Goal: Information Seeking & Learning: Learn about a topic

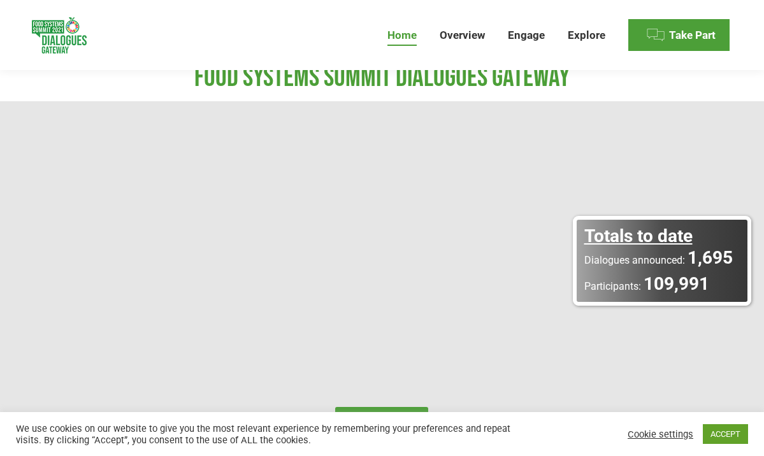
scroll to position [29, 0]
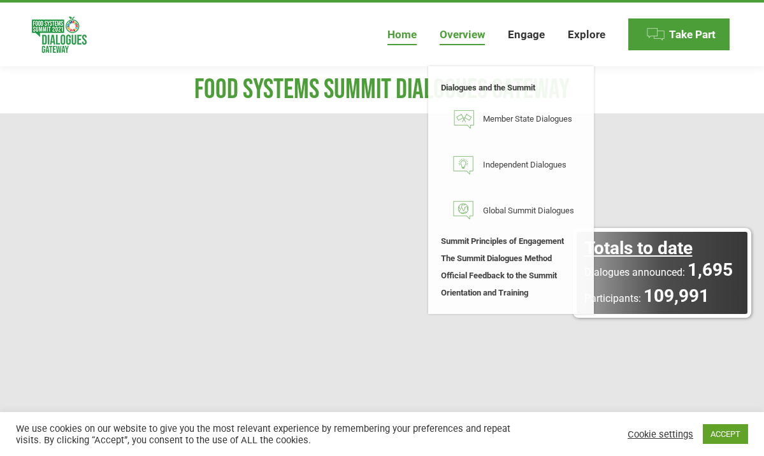
click at [476, 39] on span "Overview" at bounding box center [462, 34] width 45 height 13
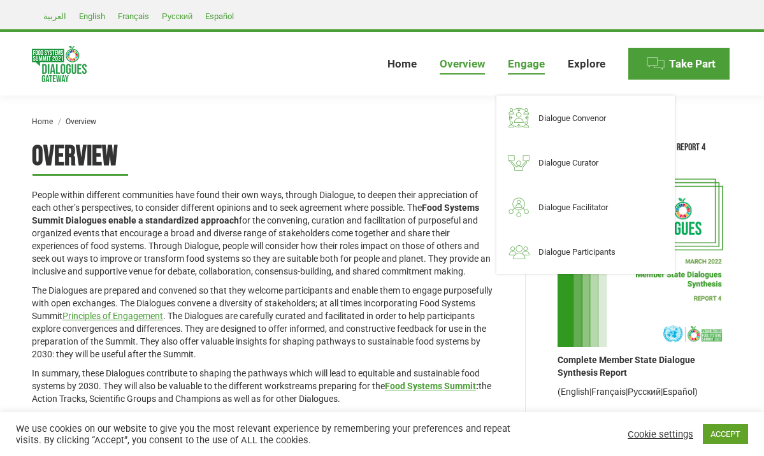
click at [526, 66] on span "Engage" at bounding box center [526, 63] width 37 height 13
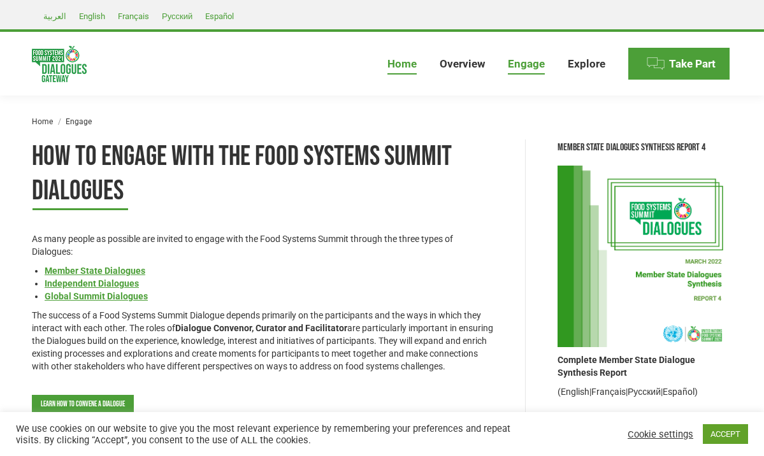
click at [404, 63] on span "Home" at bounding box center [401, 63] width 29 height 13
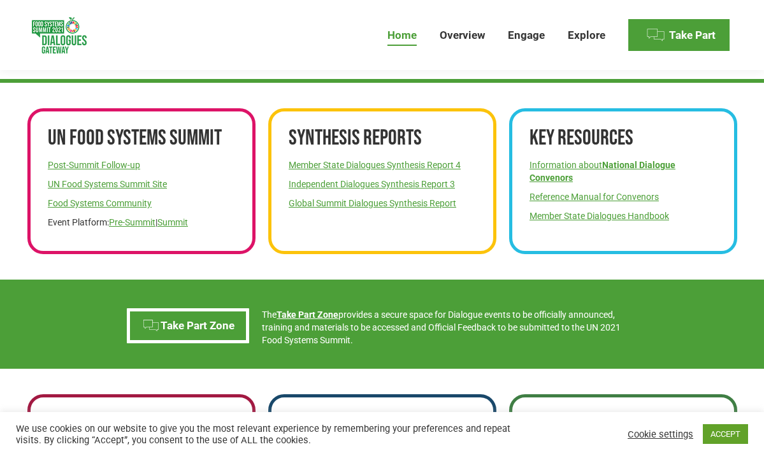
scroll to position [465, 0]
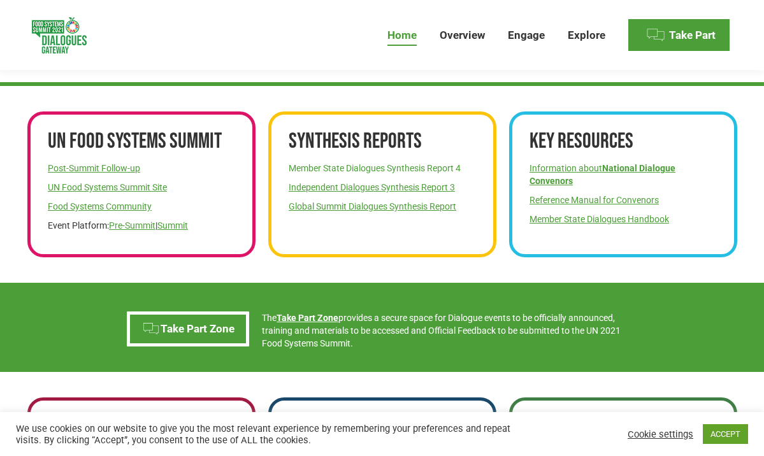
click at [420, 167] on link "Member State Dialogues Synthesis Report 4" at bounding box center [375, 168] width 172 height 10
